Goal: Information Seeking & Learning: Check status

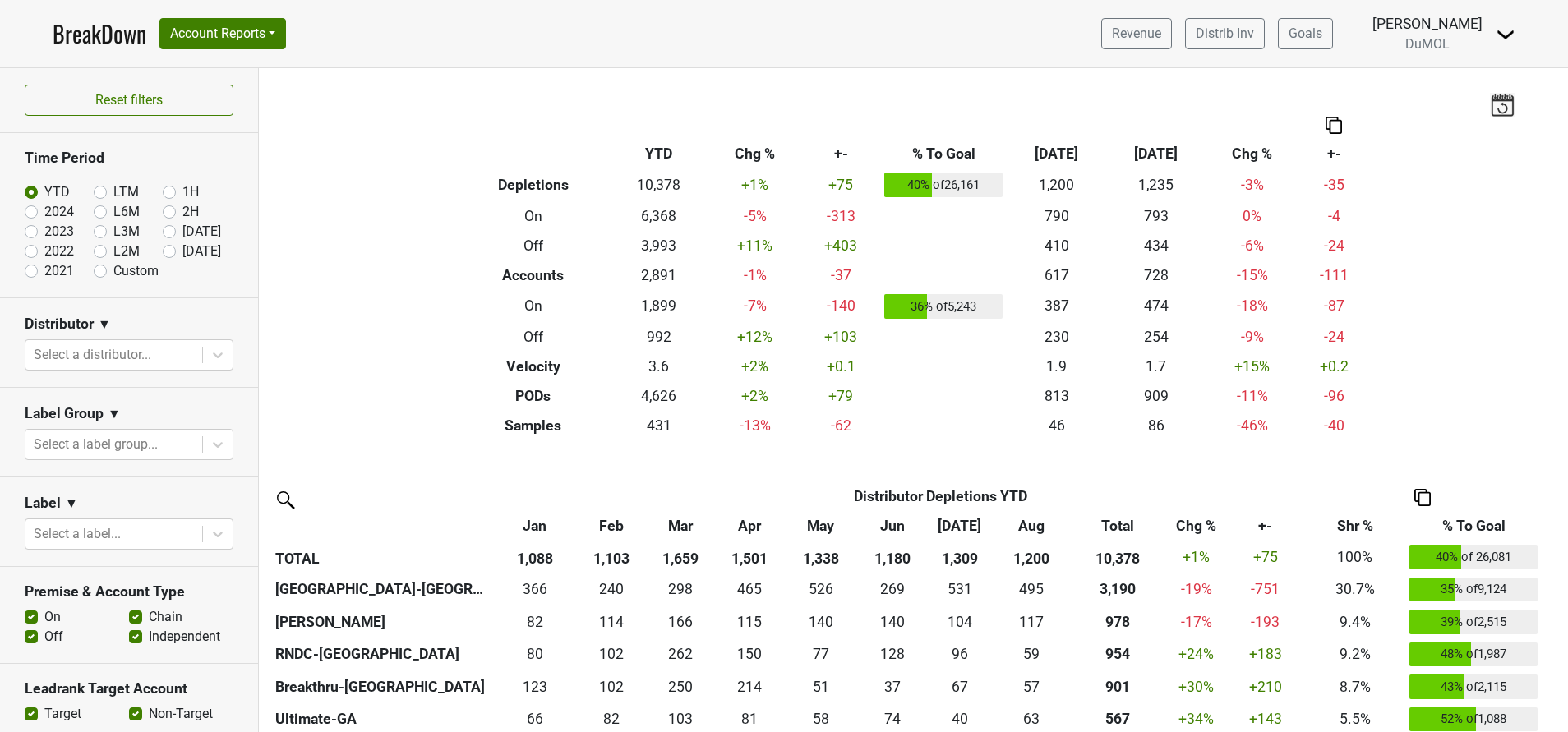
click at [182, 253] on label "Sep '25" at bounding box center [201, 252] width 38 height 20
click at [163, 253] on input "Sep '25" at bounding box center [196, 250] width 66 height 16
radio input "true"
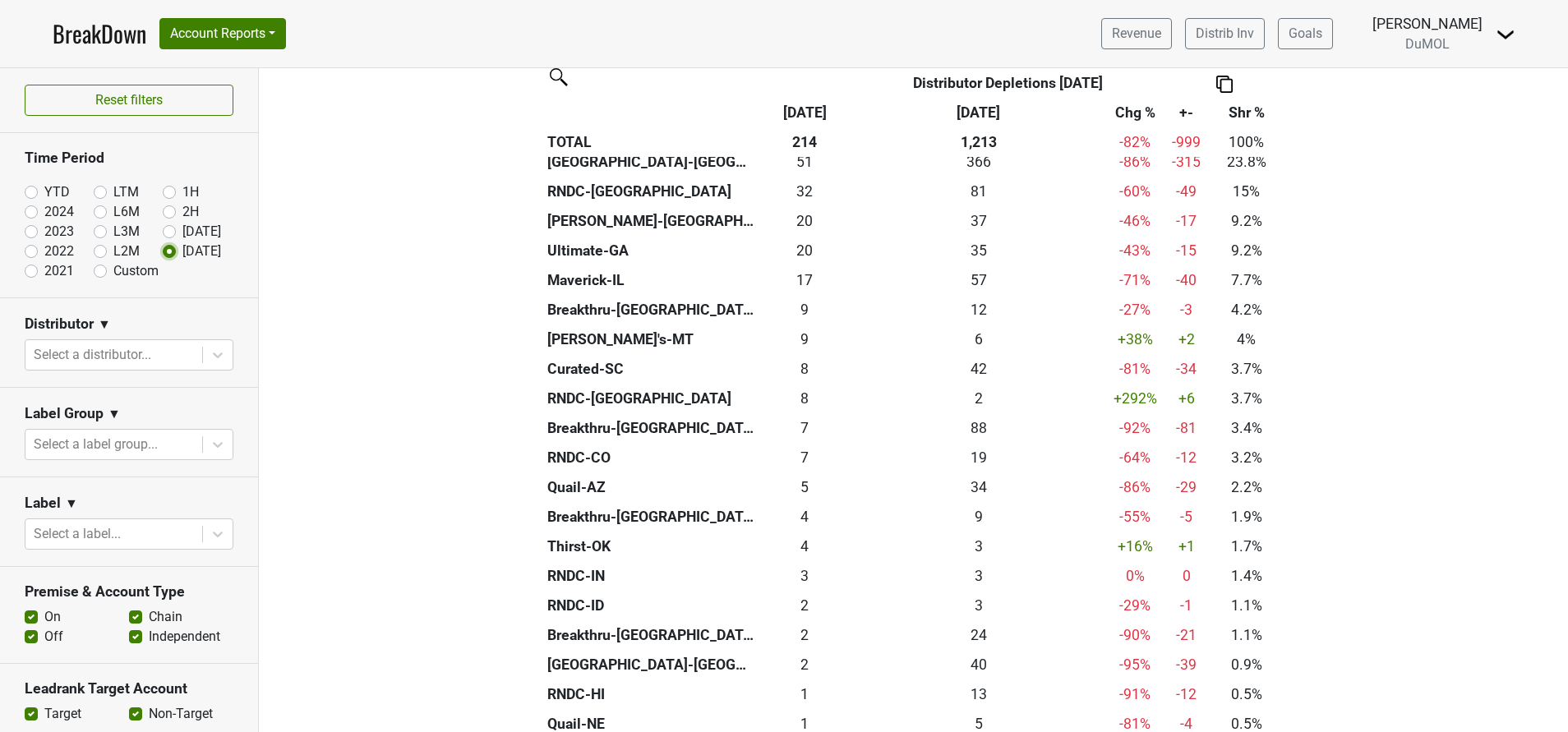
scroll to position [616, 0]
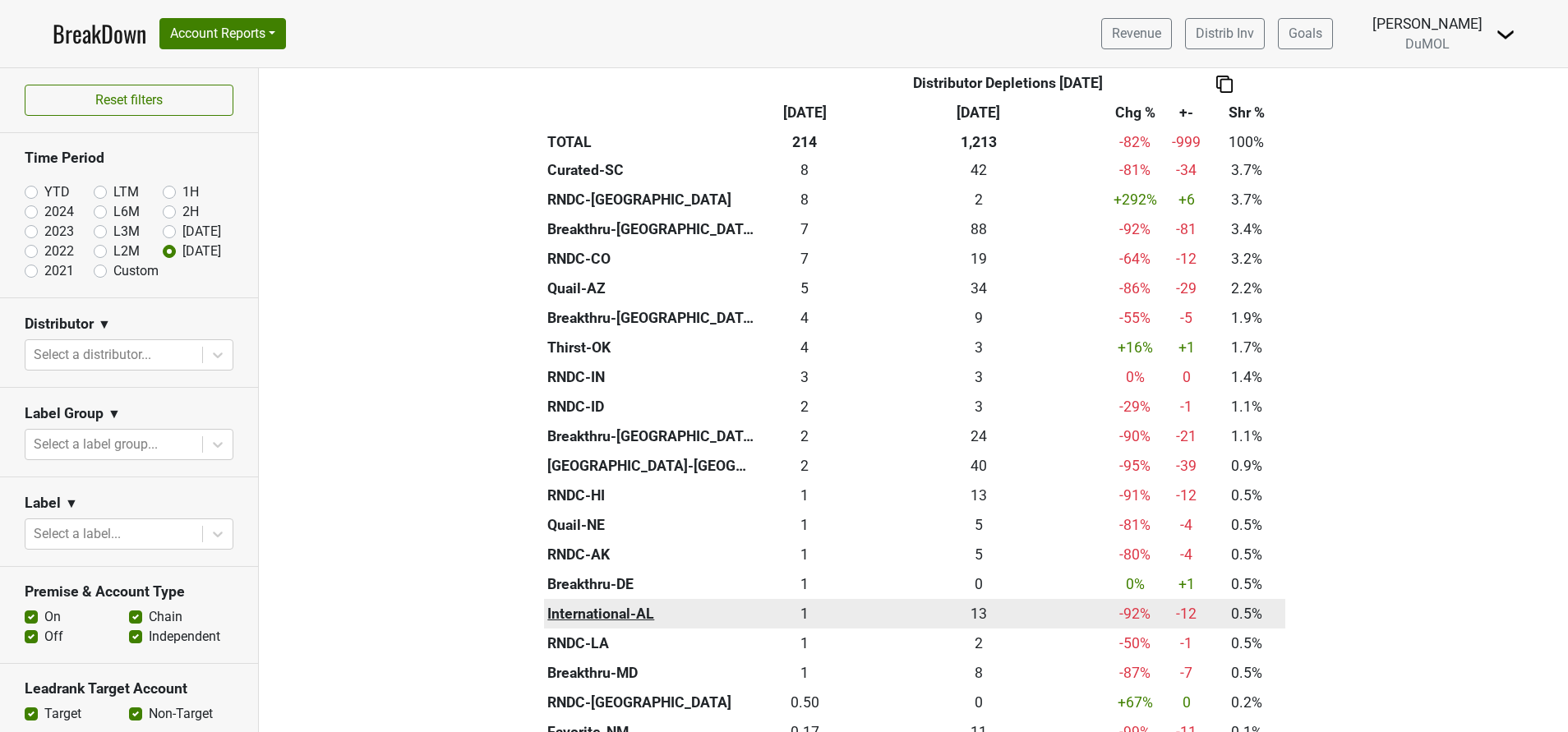
click at [568, 623] on th "International-AL" at bounding box center [651, 613] width 214 height 29
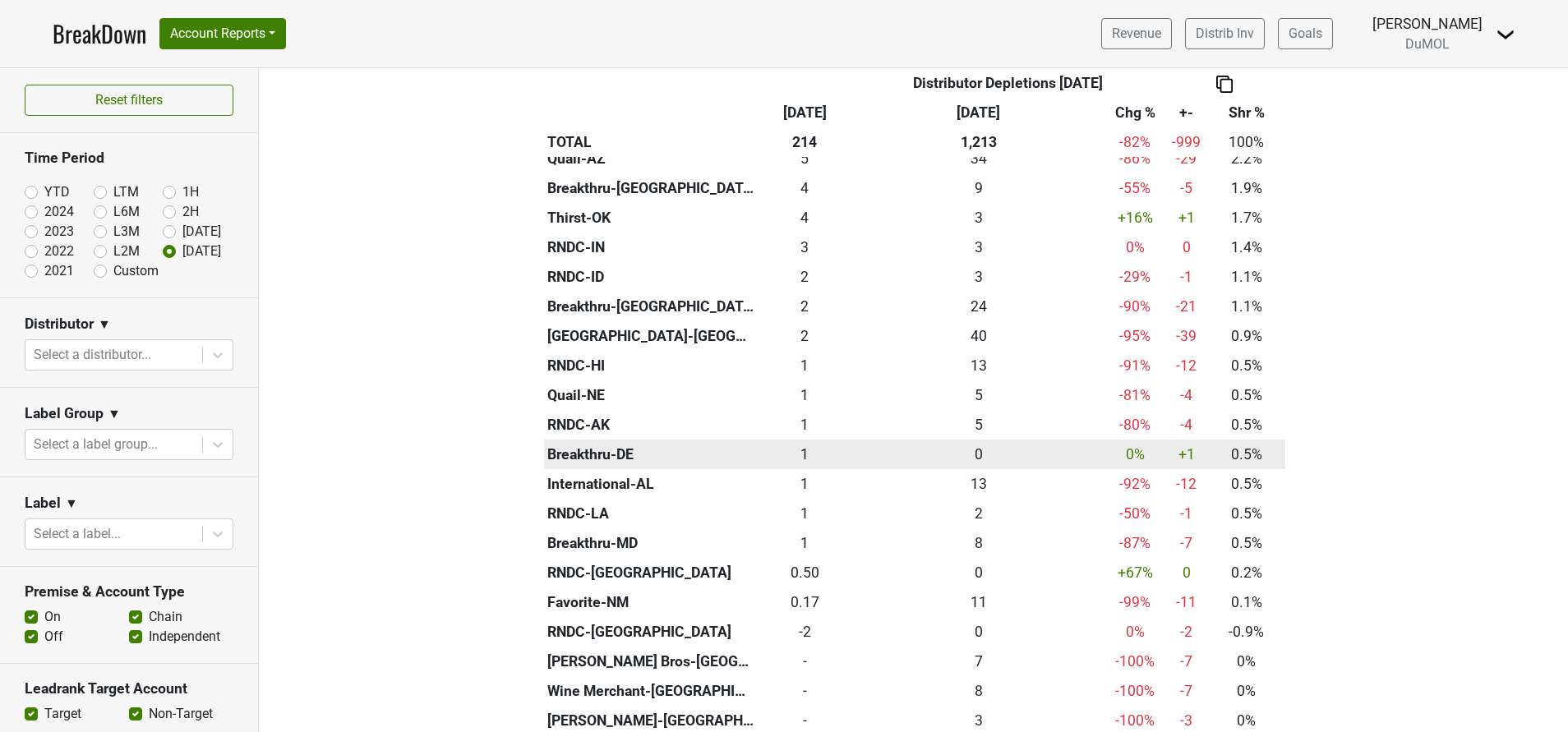
scroll to position [863, 0]
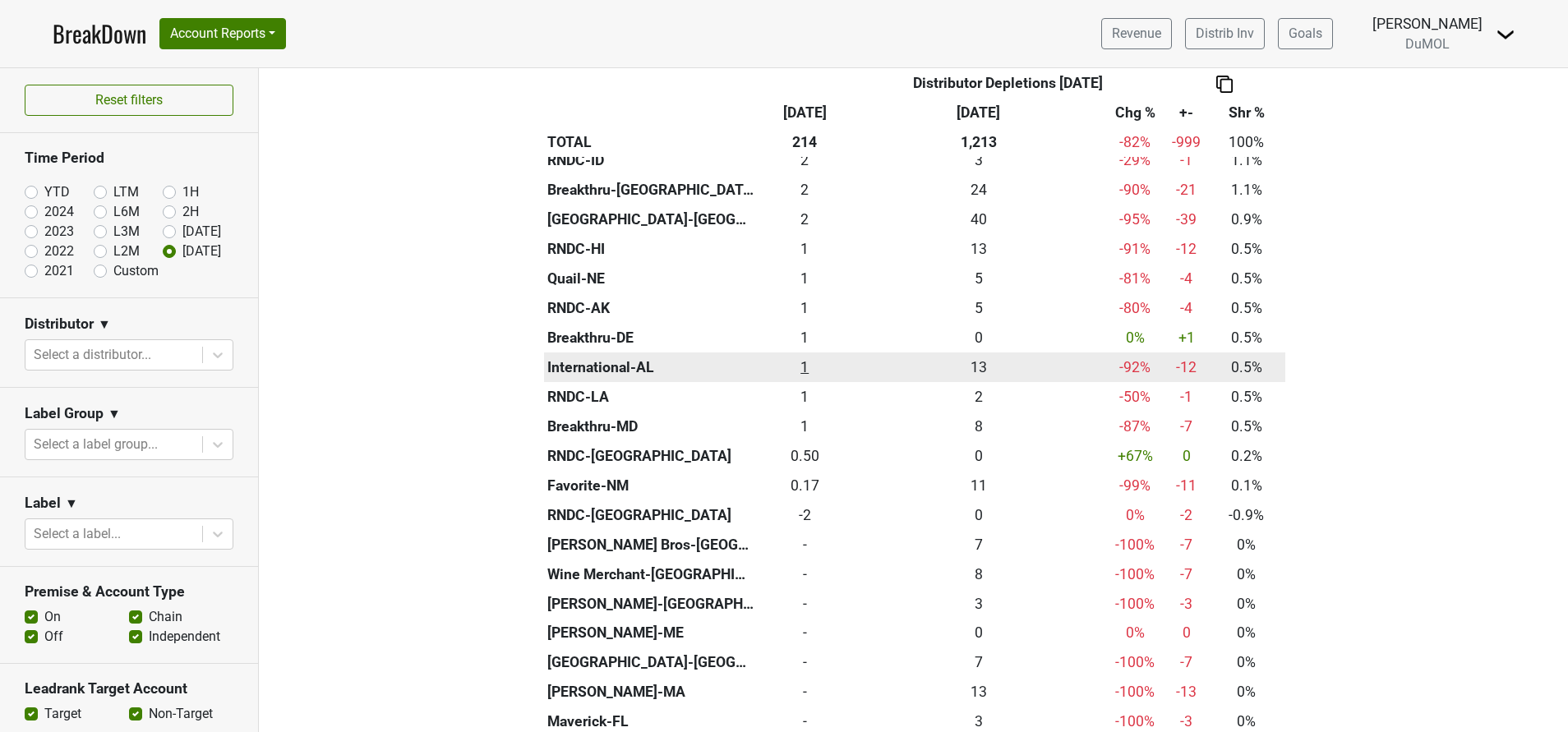
click at [799, 366] on div "1 1" at bounding box center [804, 367] width 85 height 21
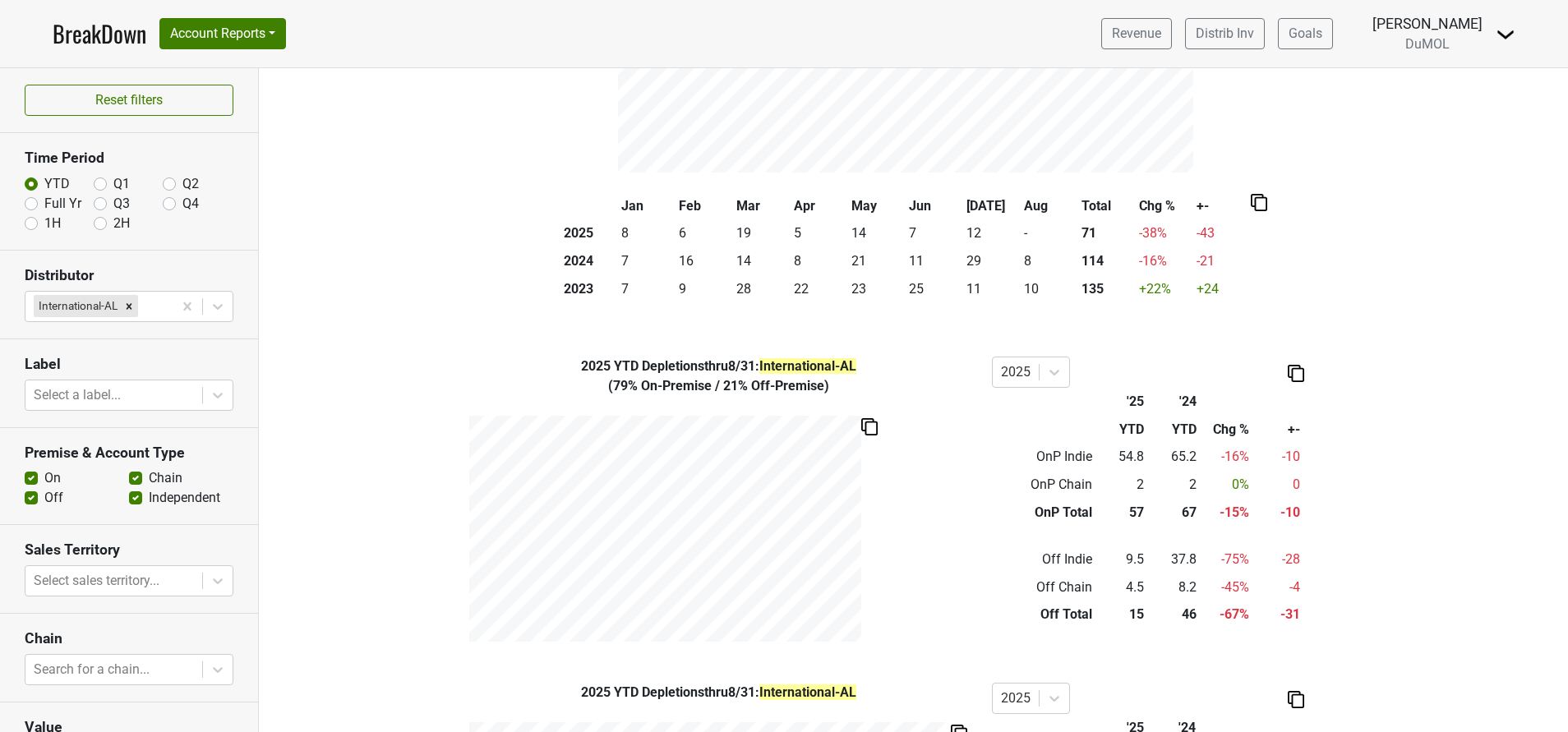
scroll to position [147, 0]
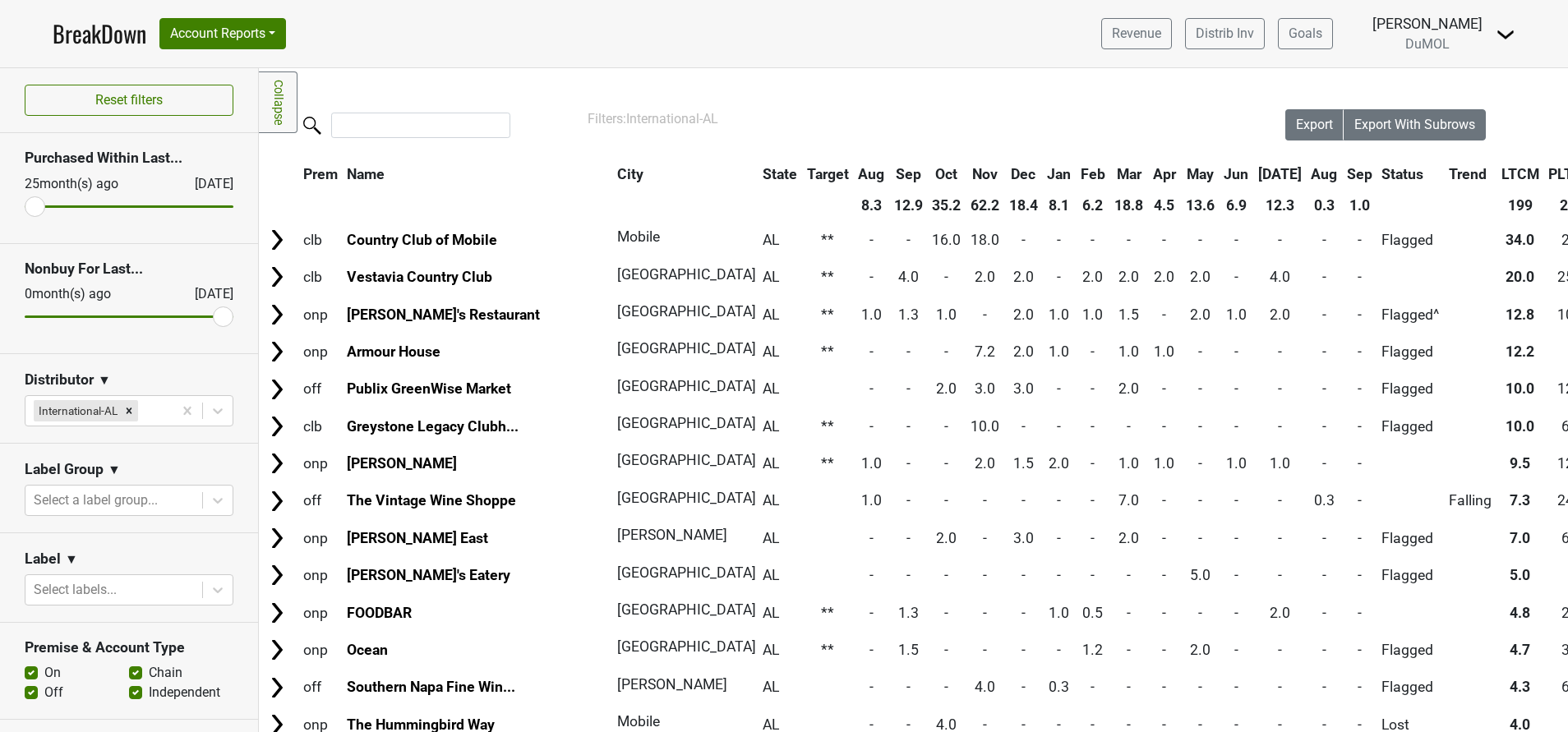
click at [1342, 171] on th "Sep" at bounding box center [1359, 173] width 34 height 29
click at [1342, 173] on th "Sep" at bounding box center [1359, 173] width 34 height 29
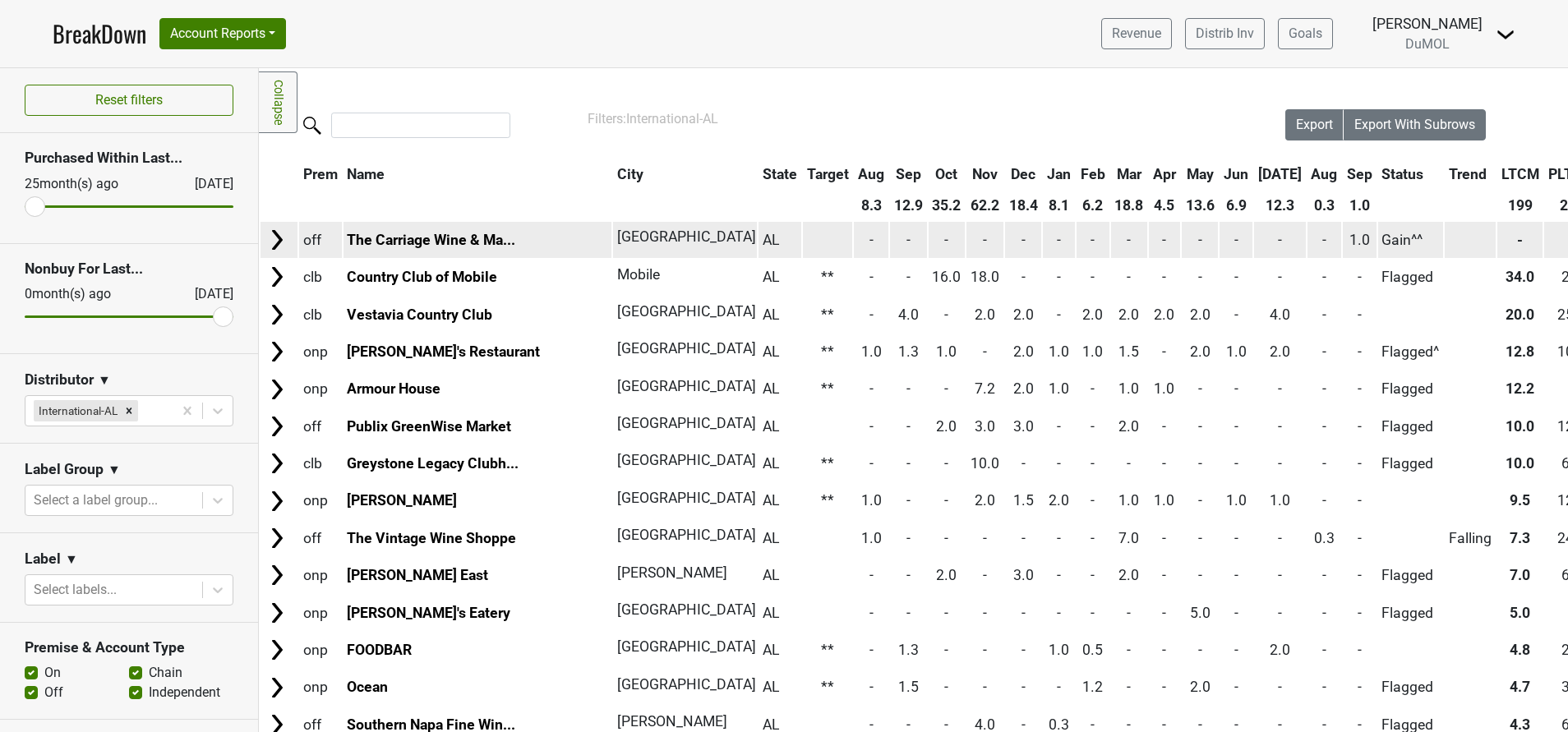
click at [275, 232] on img at bounding box center [277, 240] width 25 height 25
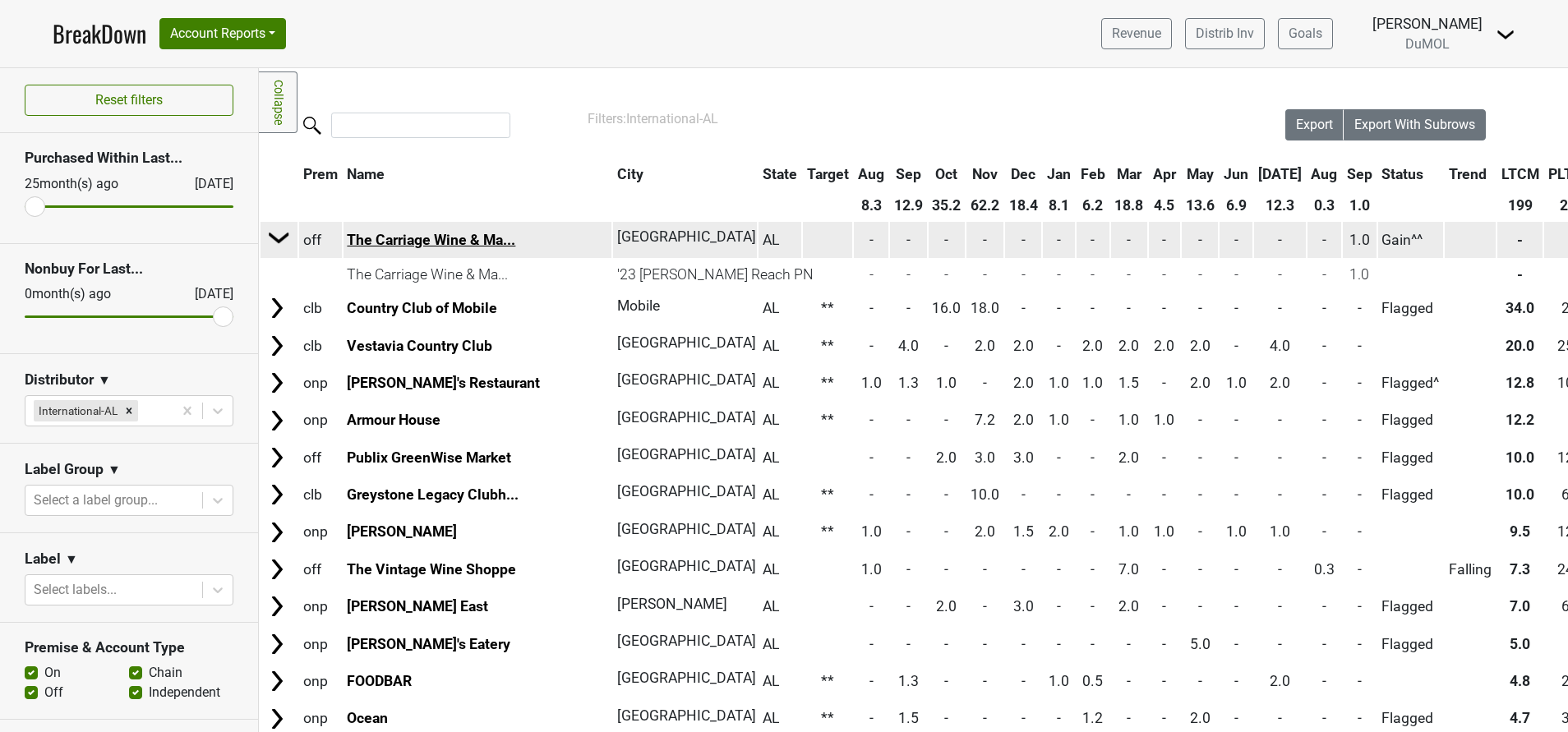
click at [495, 232] on link "The Carriage Wine & Ma..." at bounding box center [430, 240] width 168 height 16
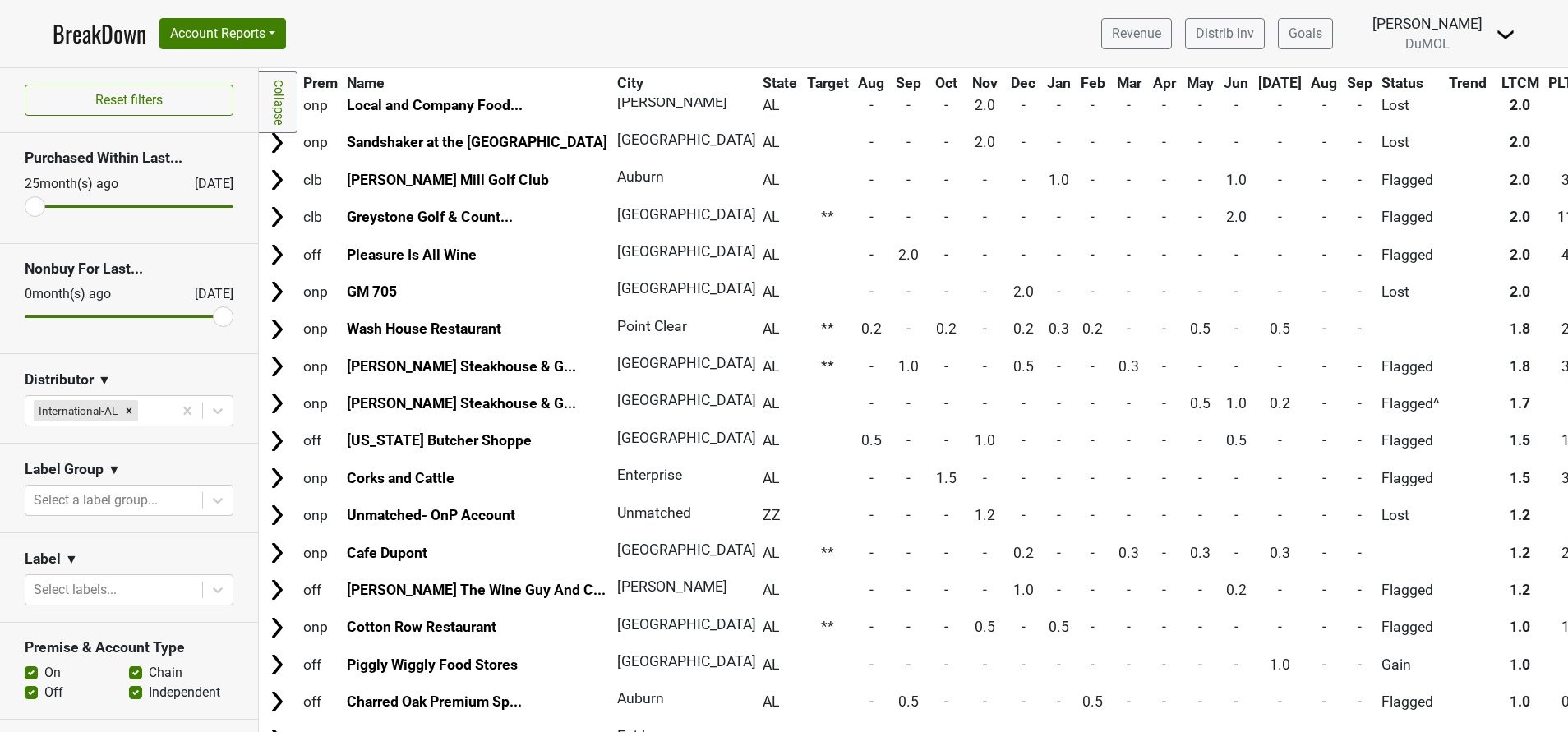
scroll to position [1479, 0]
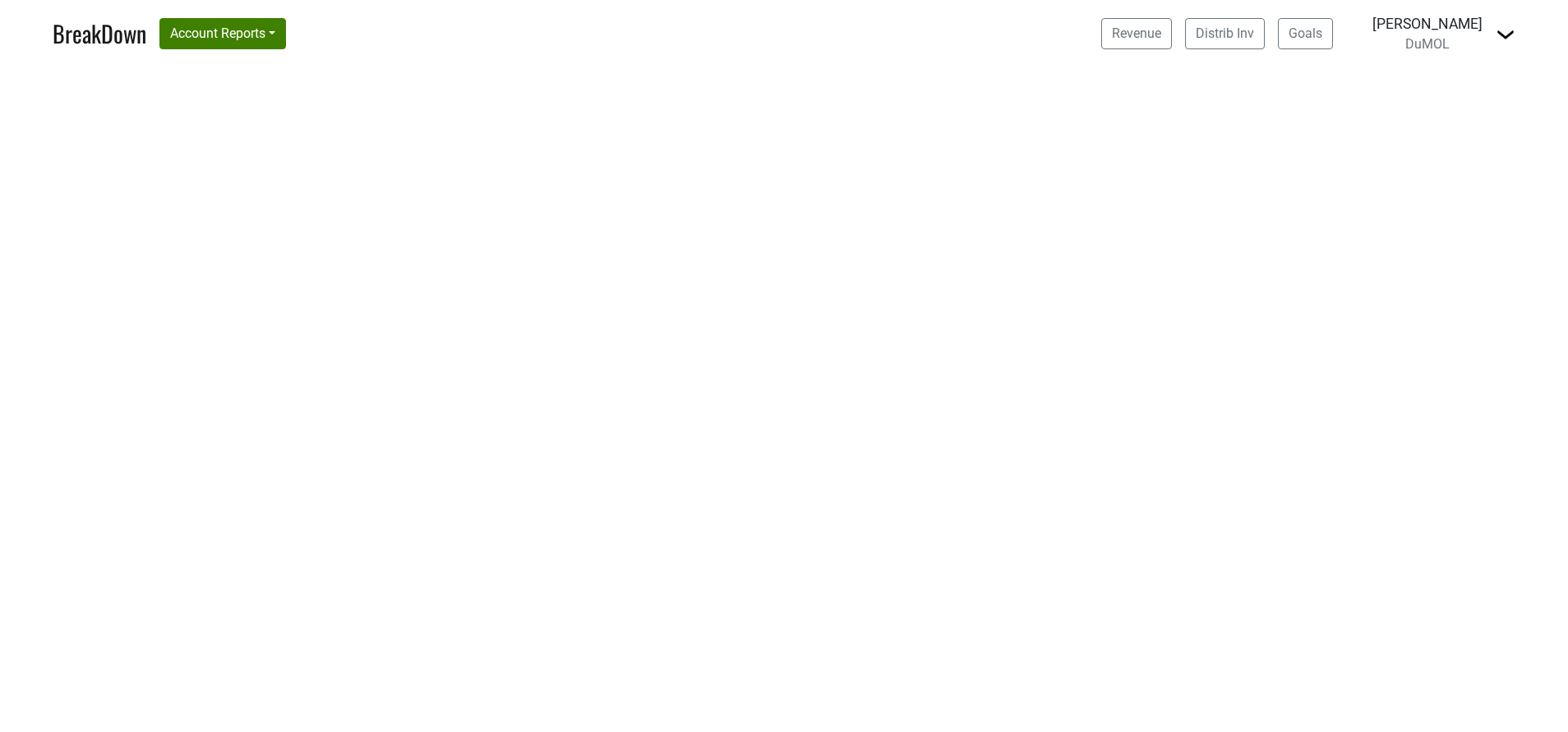
select select "GA"
